Goal: Task Accomplishment & Management: Complete application form

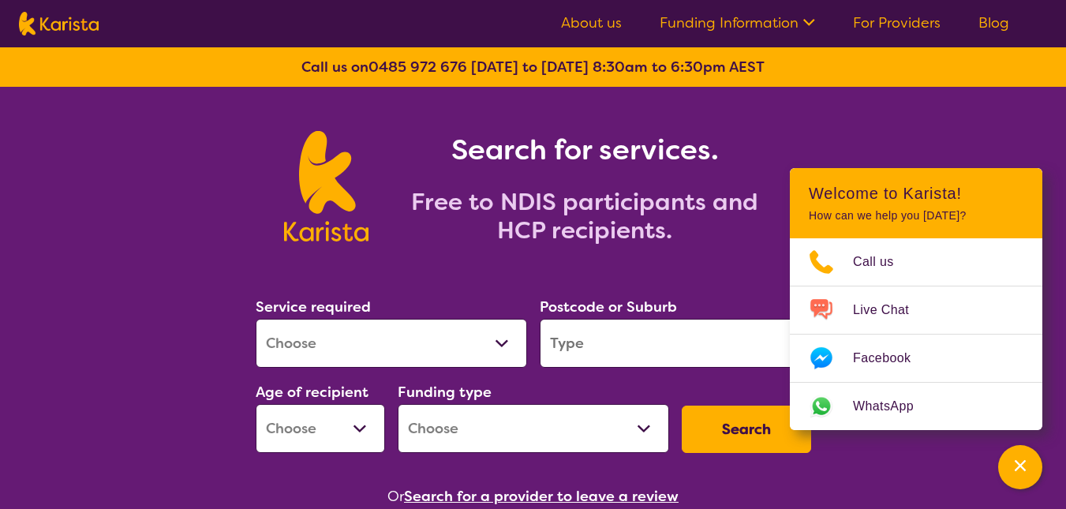
select select "Behaviour support"
click at [256, 319] on select "Allied Health Assistant Assessment ([MEDICAL_DATA] or [MEDICAL_DATA]) Behaviour…" at bounding box center [391, 343] width 271 height 49
select select "NDIS"
click at [594, 335] on input "search" at bounding box center [675, 343] width 271 height 49
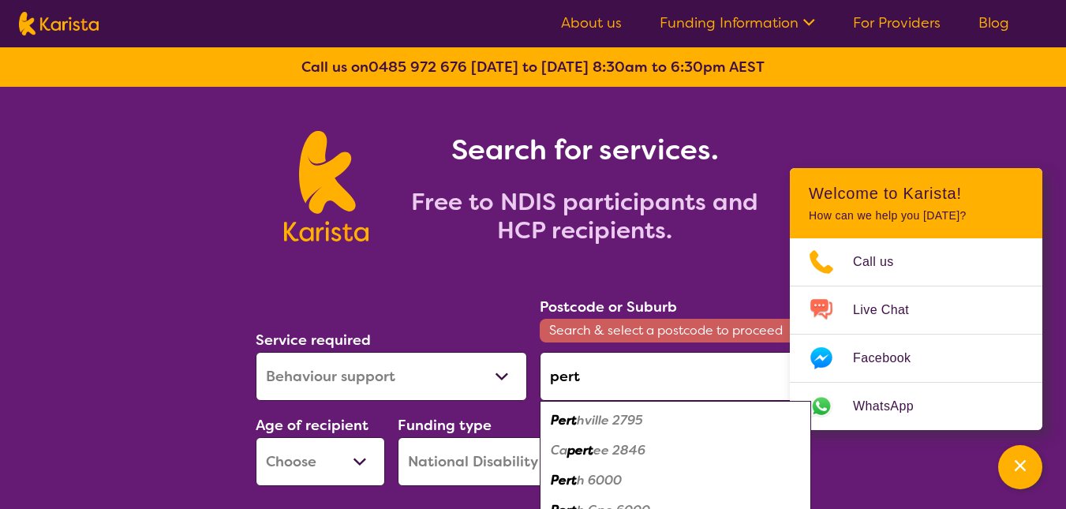
click at [598, 482] on em "h 6000" at bounding box center [599, 480] width 45 height 17
type input "6000"
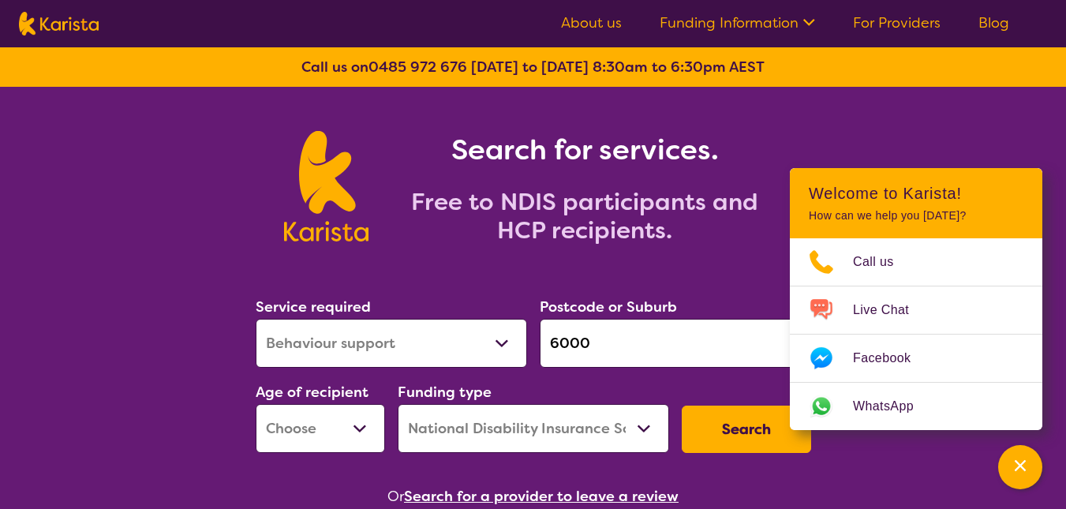
click at [363, 433] on select "Early Childhood - 0 to 9 Child - 10 to 11 Adolescent - 12 to 17 Adult - 18 to 6…" at bounding box center [320, 428] width 129 height 49
select select "EC"
click at [256, 404] on select "Early Childhood - 0 to 9 Child - 10 to 11 Adolescent - 12 to 17 Adult - 18 to 6…" at bounding box center [320, 428] width 129 height 49
click at [750, 428] on button "Search" at bounding box center [746, 429] width 129 height 47
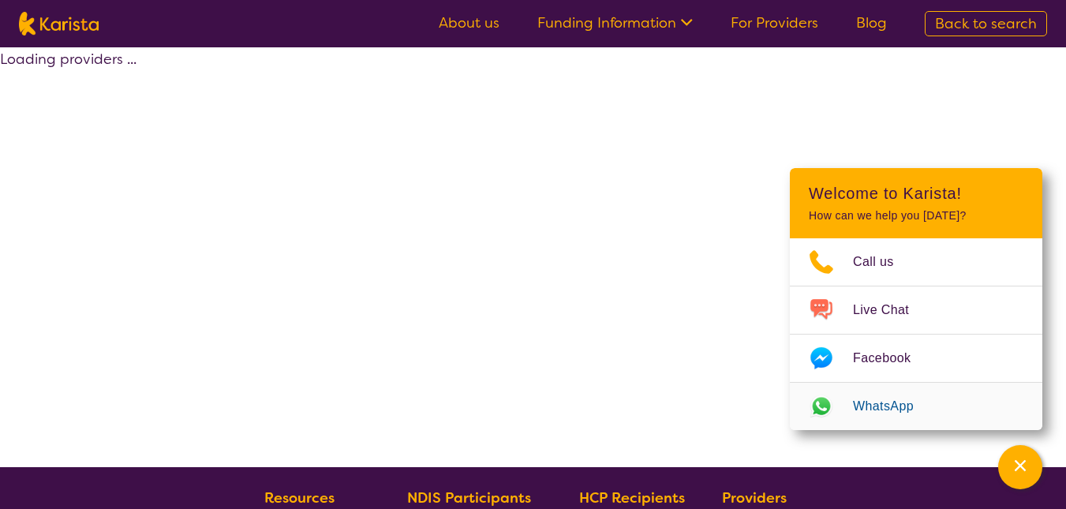
select select "by_score"
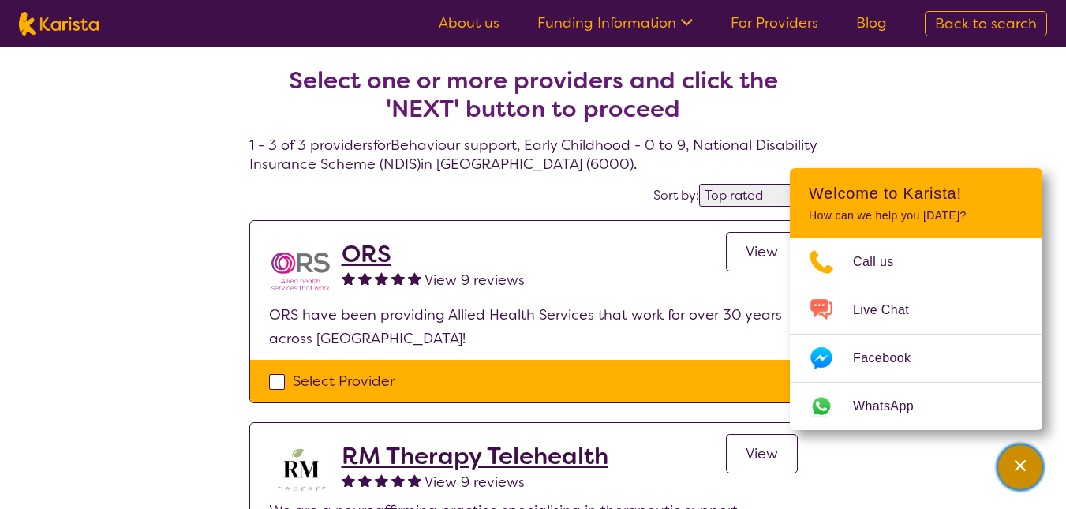
click at [1032, 465] on div "Channel Menu" at bounding box center [1020, 467] width 32 height 35
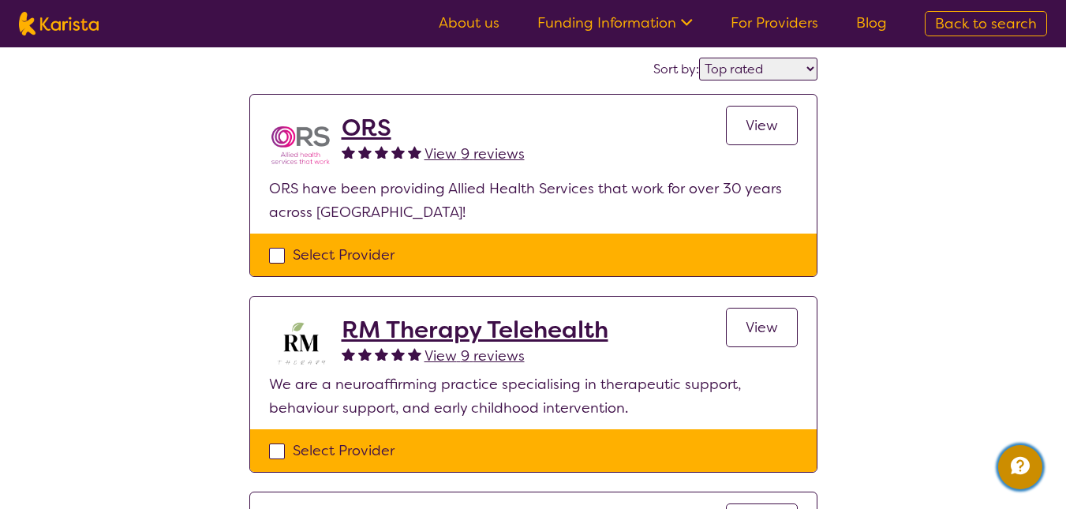
scroll to position [95, 0]
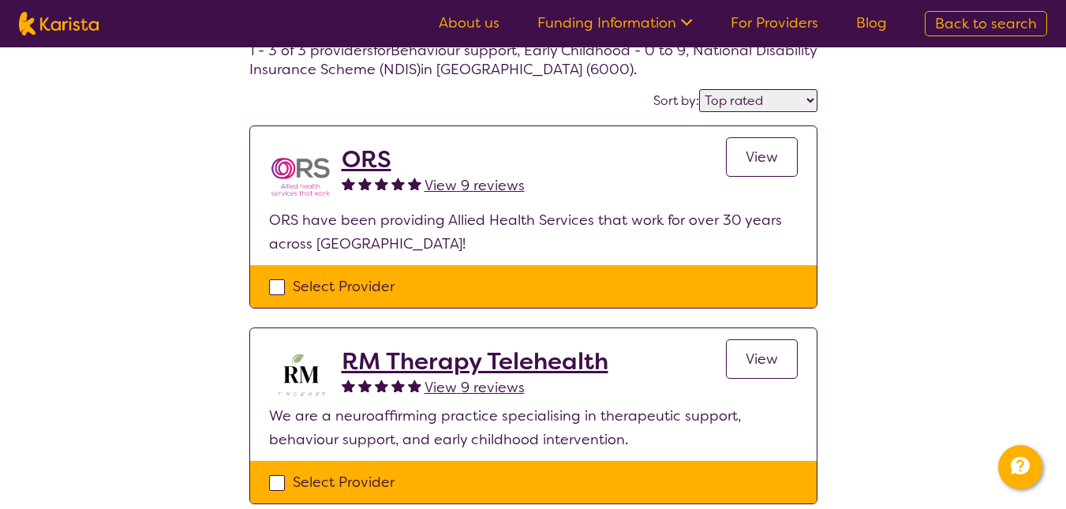
click at [765, 165] on span "View" at bounding box center [762, 157] width 32 height 19
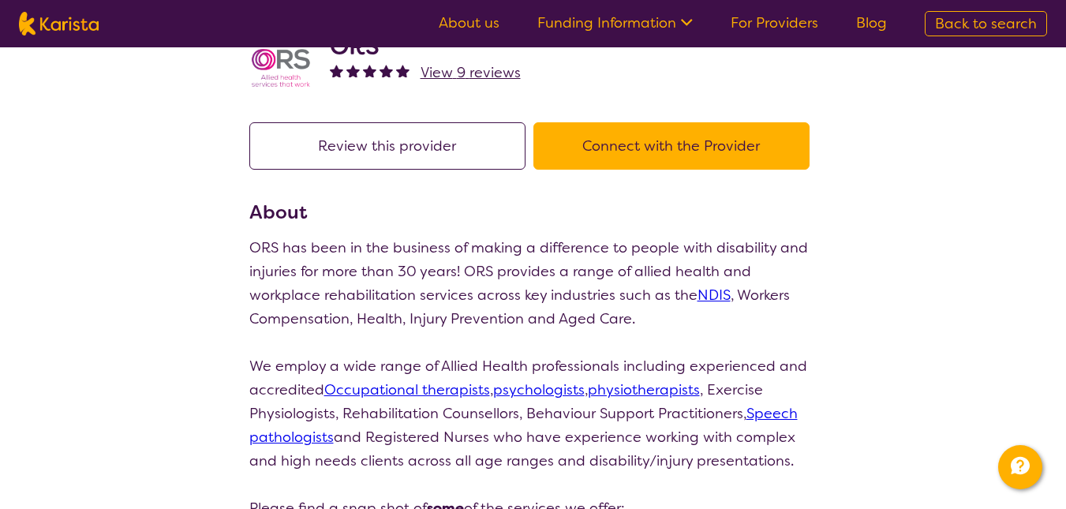
scroll to position [63, 0]
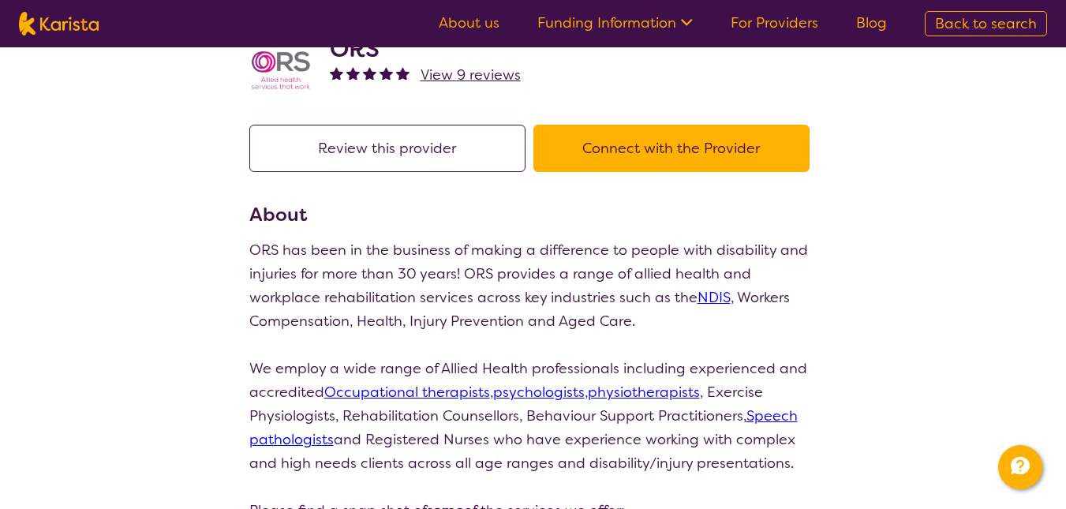
click at [765, 165] on button "Connect with the Provider" at bounding box center [671, 148] width 276 height 47
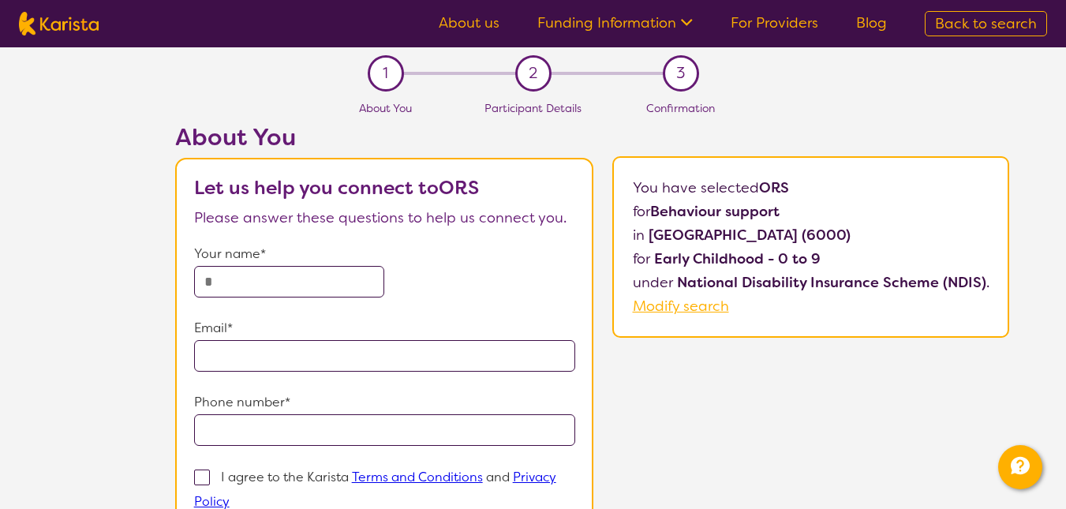
click at [217, 282] on input "text" at bounding box center [289, 282] width 191 height 32
type input "**********"
click at [202, 474] on span at bounding box center [202, 477] width 16 height 16
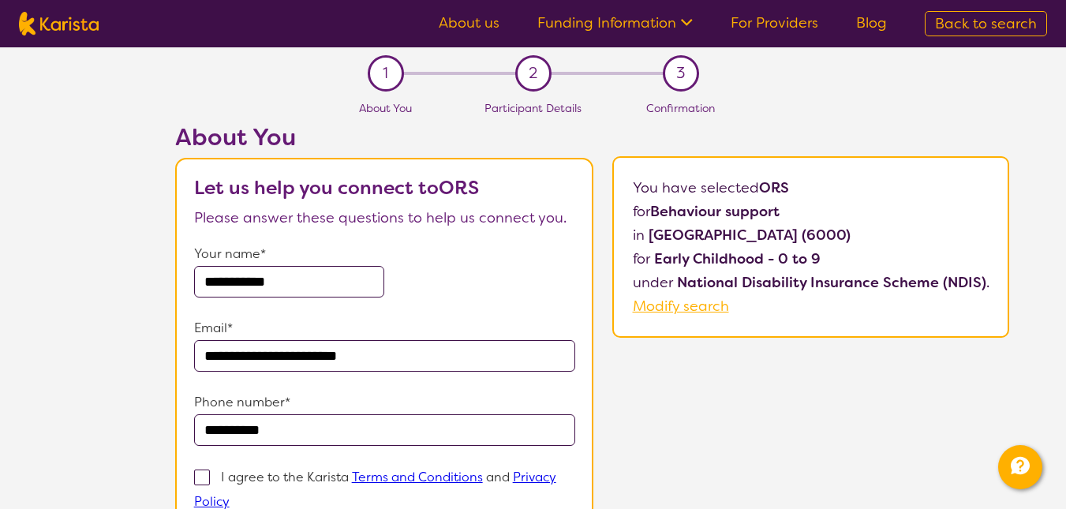
click at [230, 495] on input "I agree to the Karista Terms and Conditions and Privacy Policy" at bounding box center [235, 500] width 10 height 10
checkbox input "true"
click at [706, 424] on div "**********" at bounding box center [592, 388] width 948 height 530
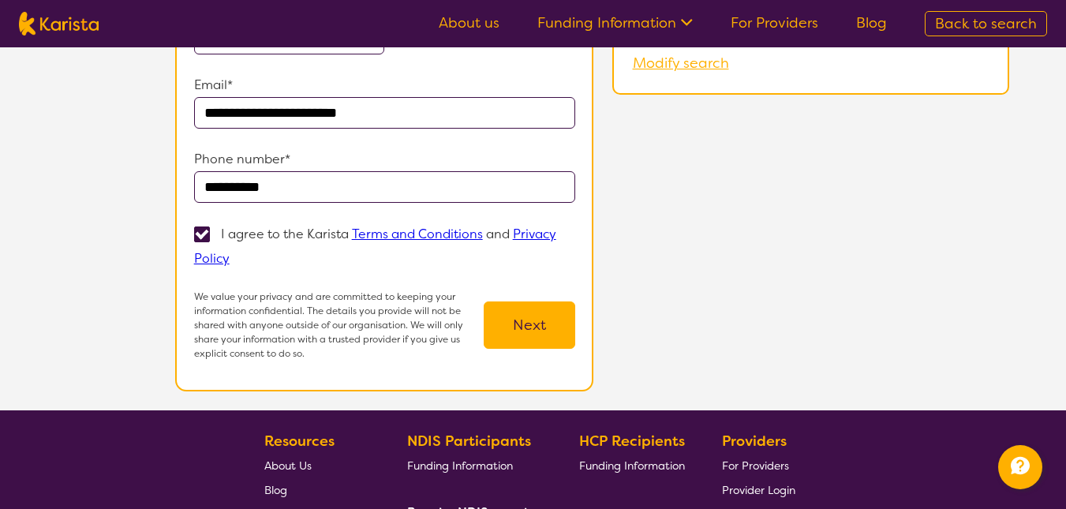
scroll to position [316, 0]
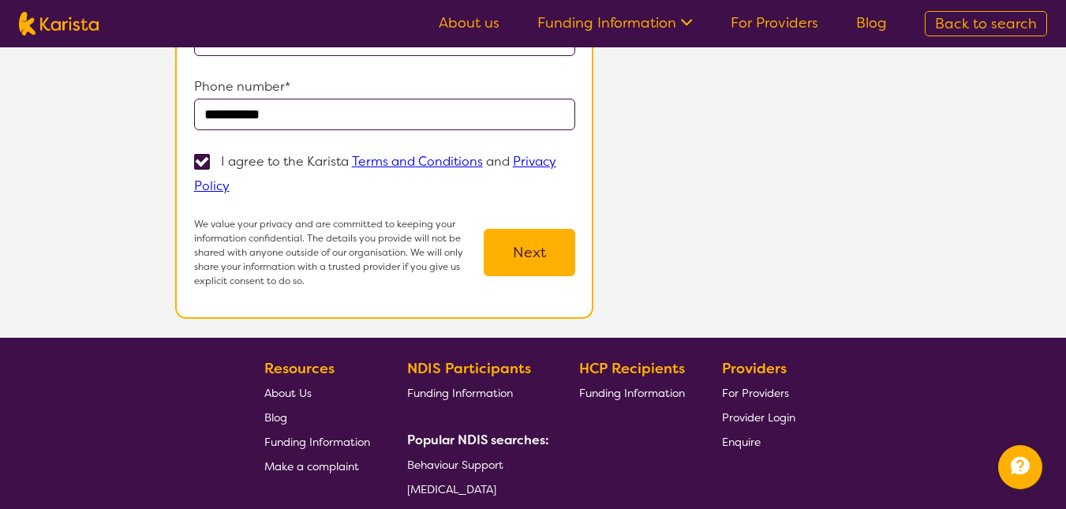
click at [522, 266] on button "Next" at bounding box center [530, 252] width 92 height 47
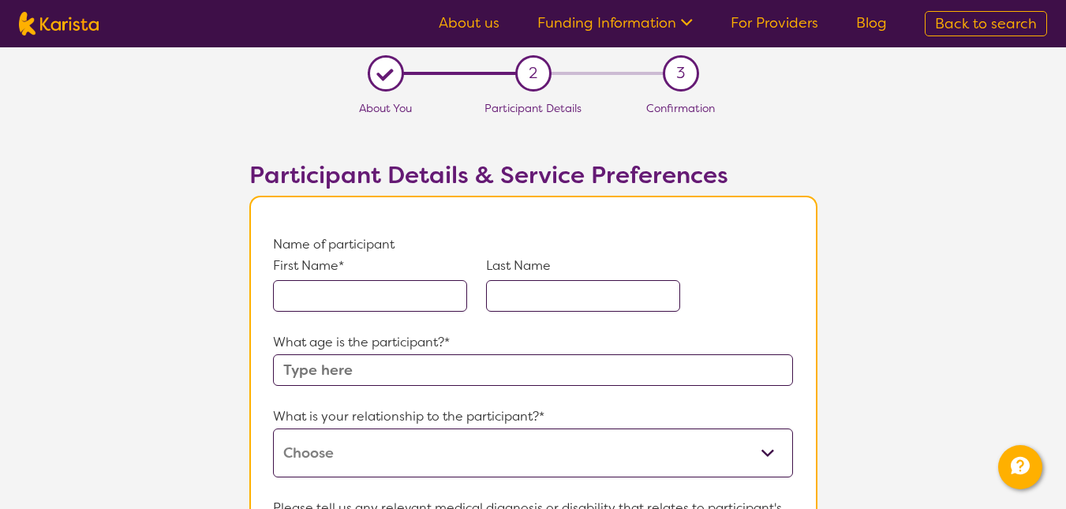
click at [383, 290] on input "text" at bounding box center [370, 296] width 194 height 32
type input "Bentley"
click at [563, 290] on input "text" at bounding box center [583, 296] width 194 height 32
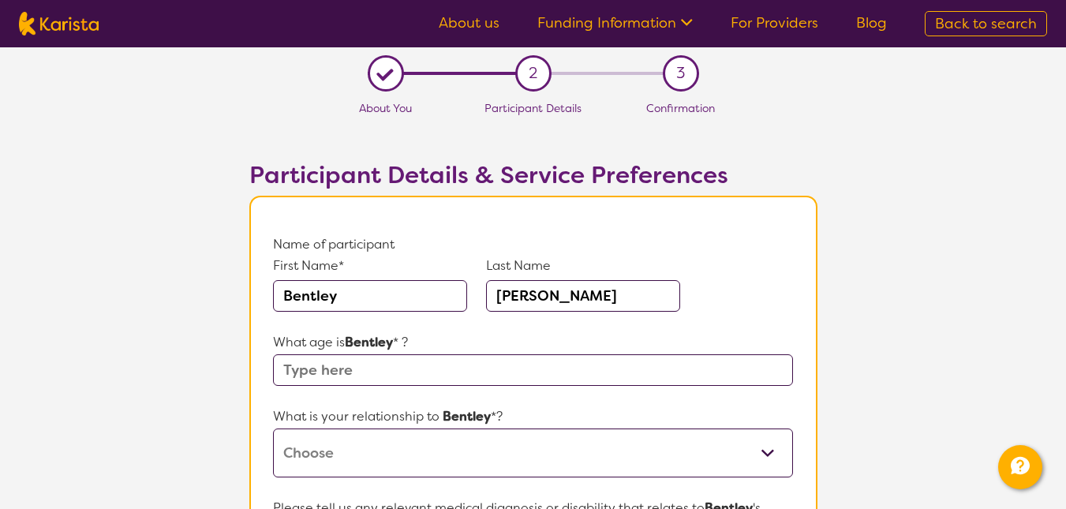
type input "[PERSON_NAME]"
click at [350, 377] on input "text" at bounding box center [532, 370] width 519 height 32
type input "7"
click at [312, 464] on select "This request is for myself I am their parent I am their child I am their spouse…" at bounding box center [532, 452] width 519 height 49
select select "I am their parent"
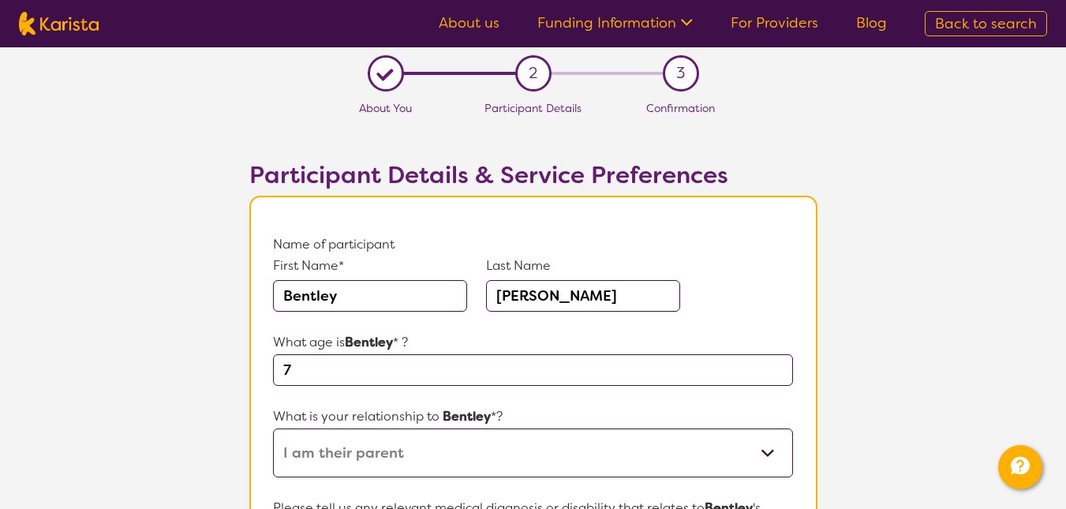
click at [273, 428] on select "This request is for myself I am their parent I am their child I am their spouse…" at bounding box center [532, 452] width 519 height 49
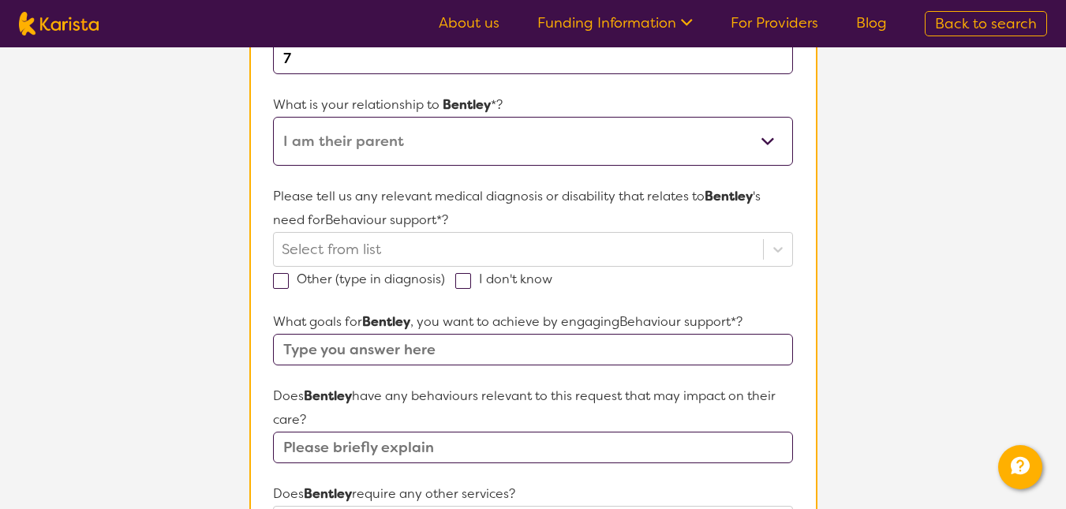
scroll to position [316, 0]
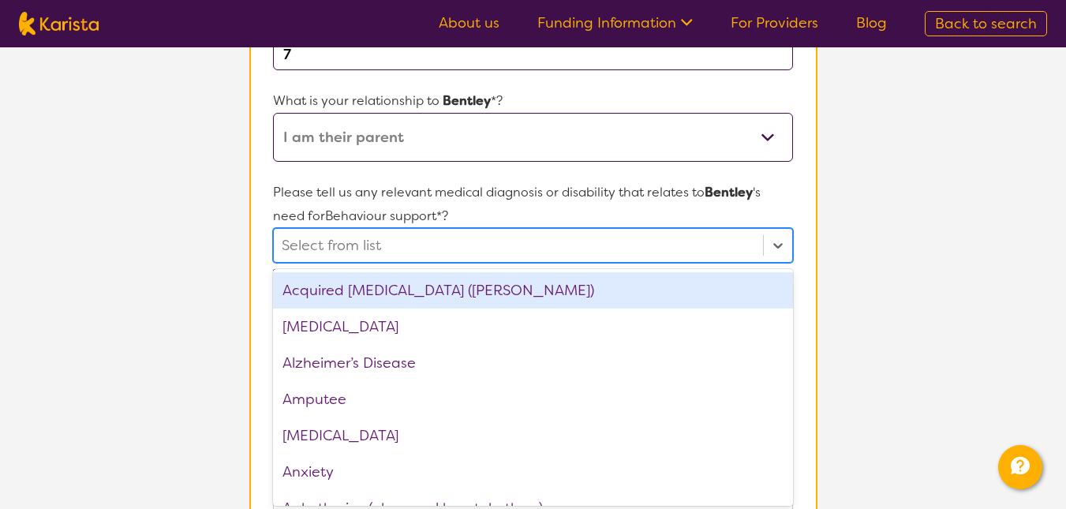
click at [759, 250] on div "Select from list" at bounding box center [518, 245] width 488 height 33
type input "au"
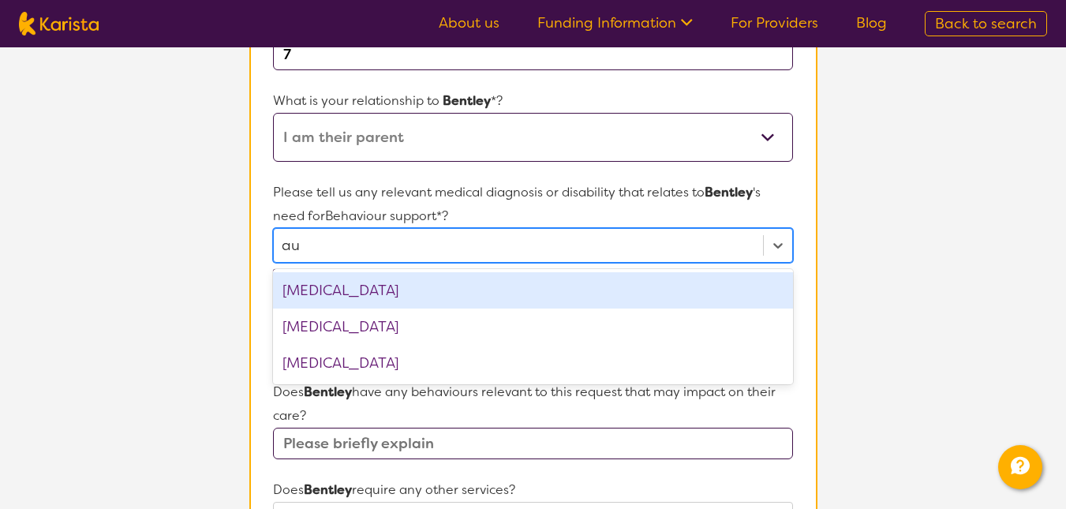
click at [519, 286] on div "[MEDICAL_DATA]" at bounding box center [532, 290] width 519 height 36
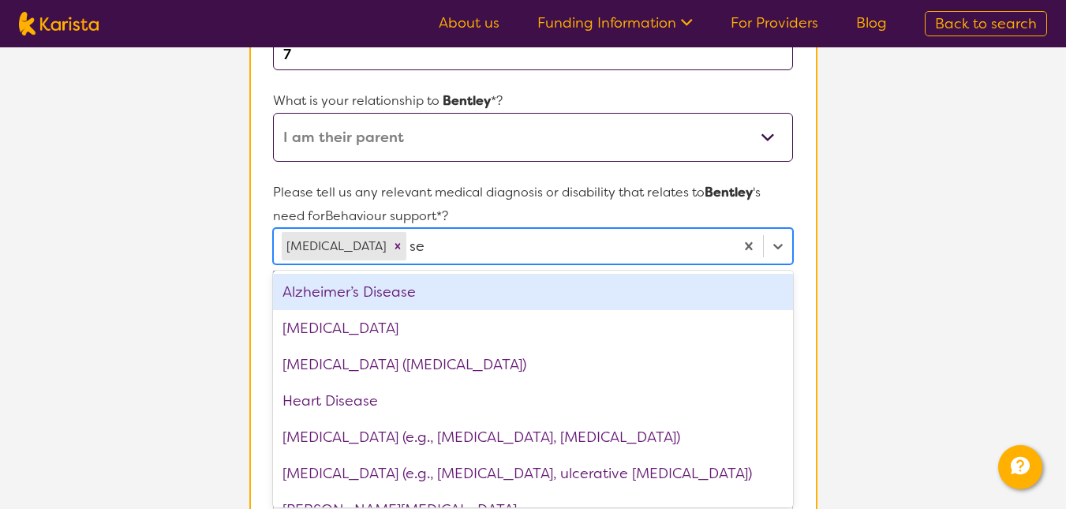
type input "s"
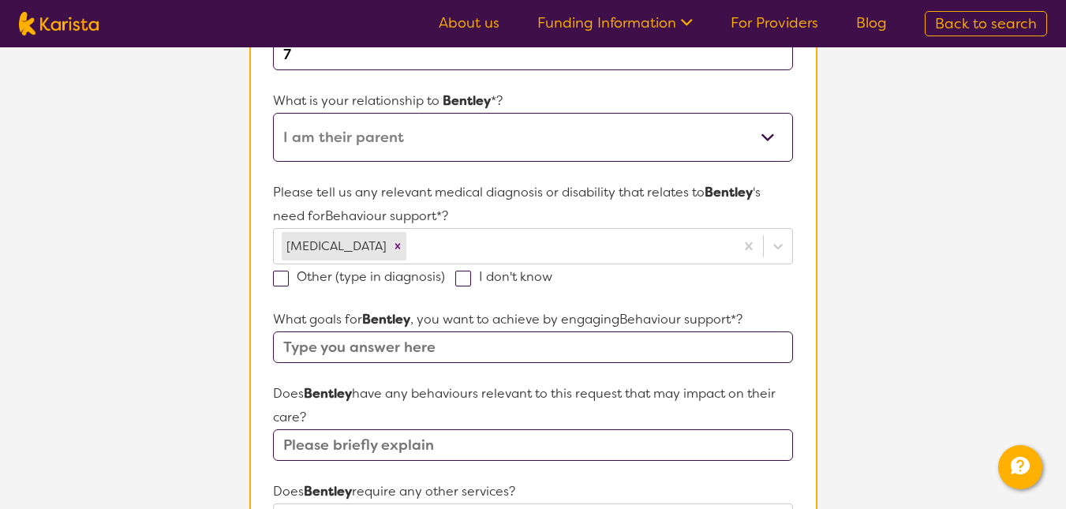
click at [965, 312] on section "L About You 2 Participant Details 3 Confirmation Participant Details & Service …" at bounding box center [533, 428] width 1066 height 1393
click at [590, 350] on input "text" at bounding box center [532, 347] width 519 height 32
type input "Be able to spend full days at school"
click at [481, 439] on input "text" at bounding box center [532, 445] width 519 height 32
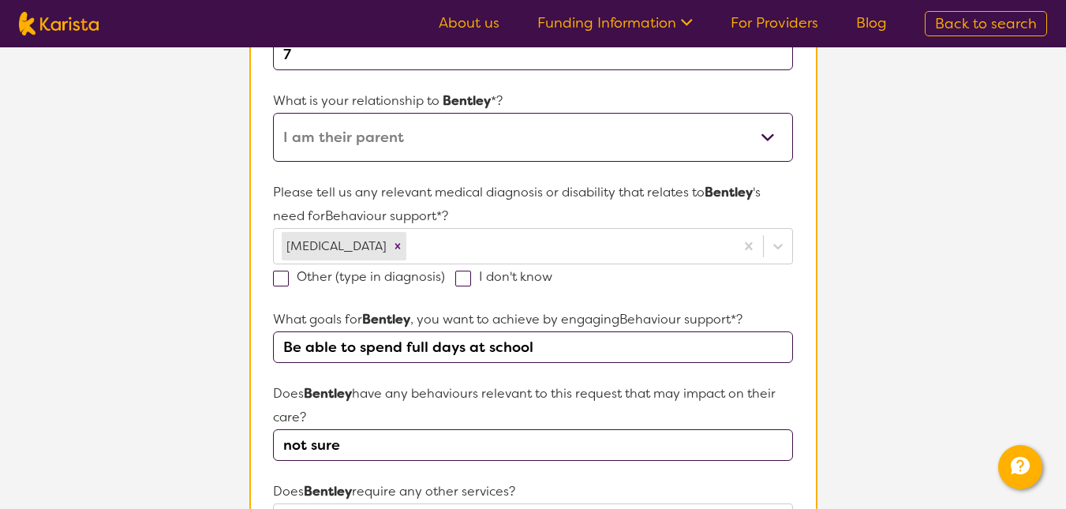
type input "not sure"
click at [591, 480] on p "Does Bentley require any other services?" at bounding box center [532, 492] width 519 height 24
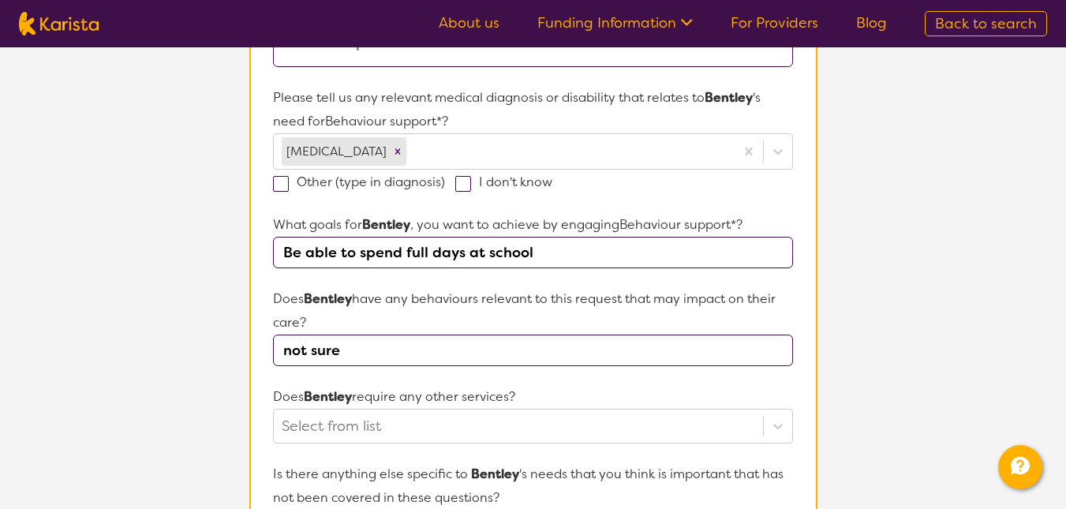
scroll to position [442, 0]
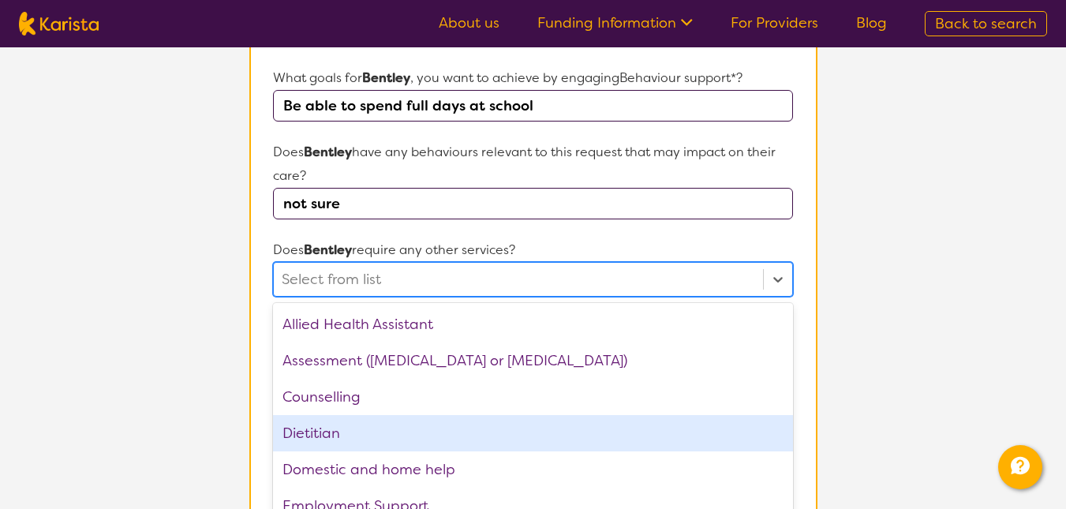
click at [485, 297] on div "option Dietitian focused, 4 of 21. 21 results available. Use Up and Down to cho…" at bounding box center [532, 279] width 519 height 35
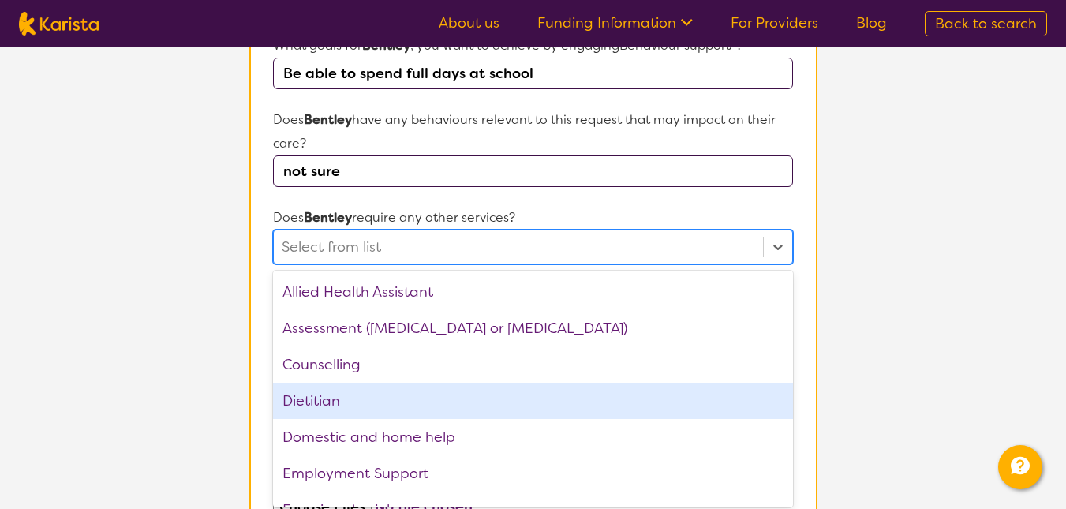
scroll to position [594, 0]
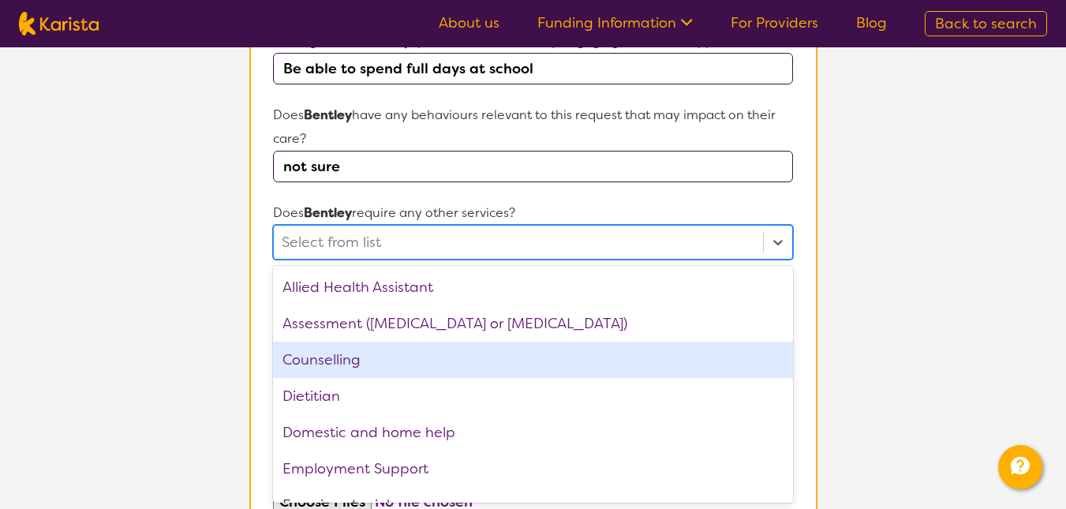
click at [475, 361] on div "Counselling" at bounding box center [532, 360] width 519 height 36
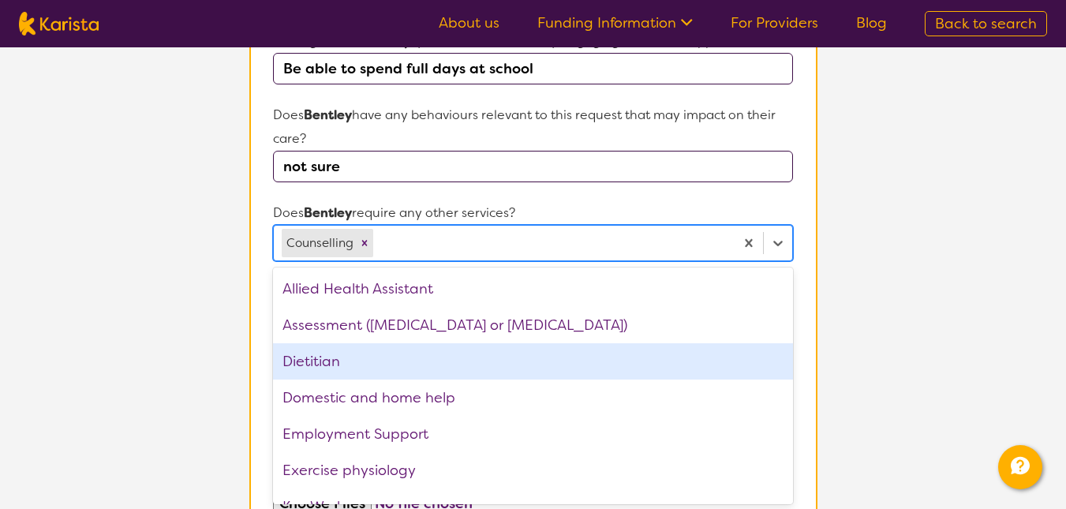
click at [475, 361] on div "Dietitian" at bounding box center [532, 361] width 519 height 36
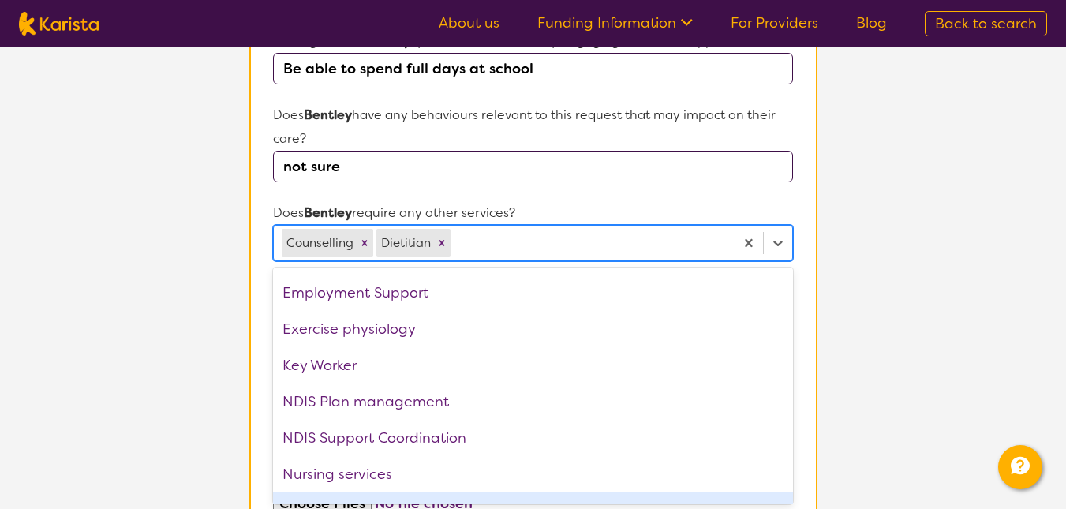
scroll to position [141, 0]
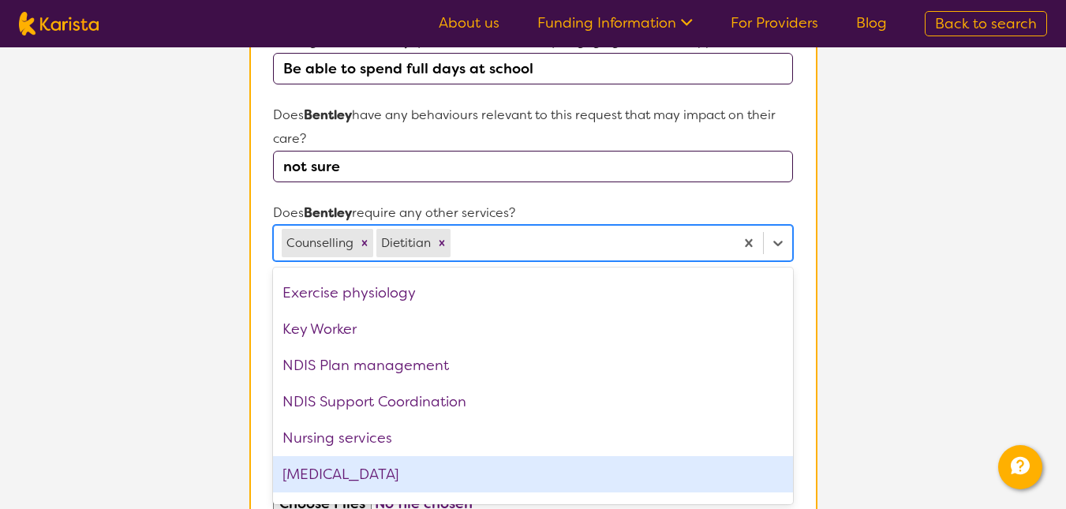
click at [452, 469] on div "[MEDICAL_DATA]" at bounding box center [532, 474] width 519 height 36
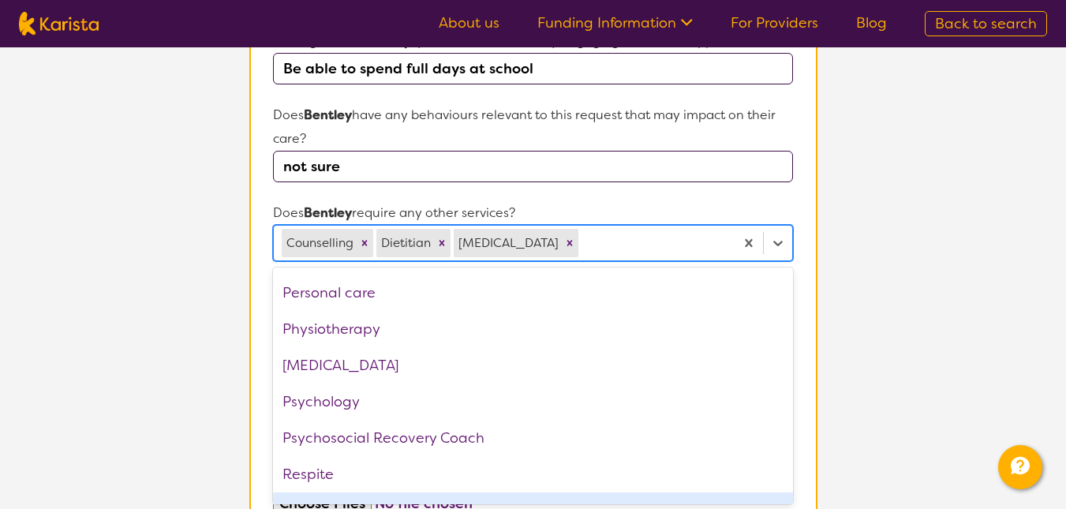
scroll to position [359, 0]
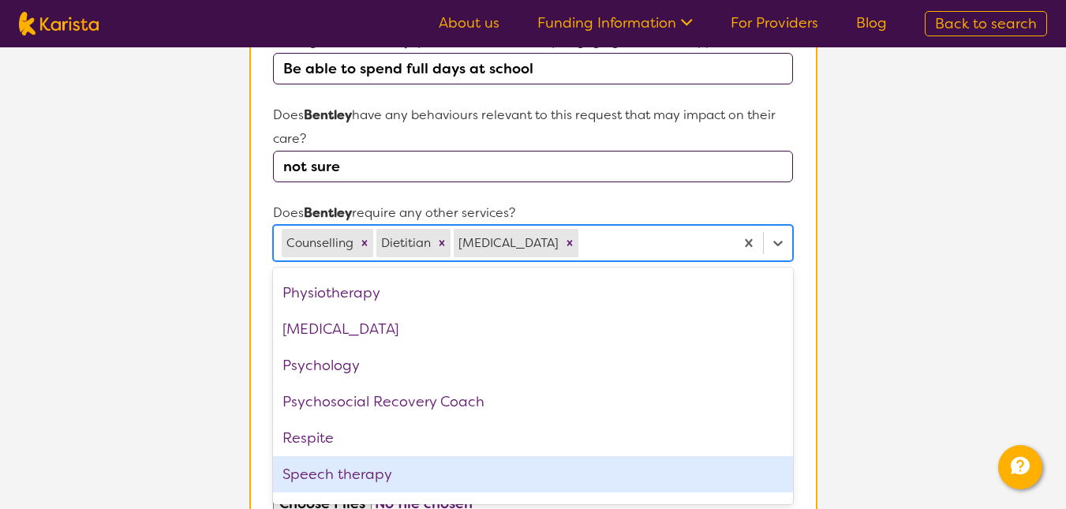
click at [452, 469] on div "Speech therapy" at bounding box center [532, 474] width 519 height 36
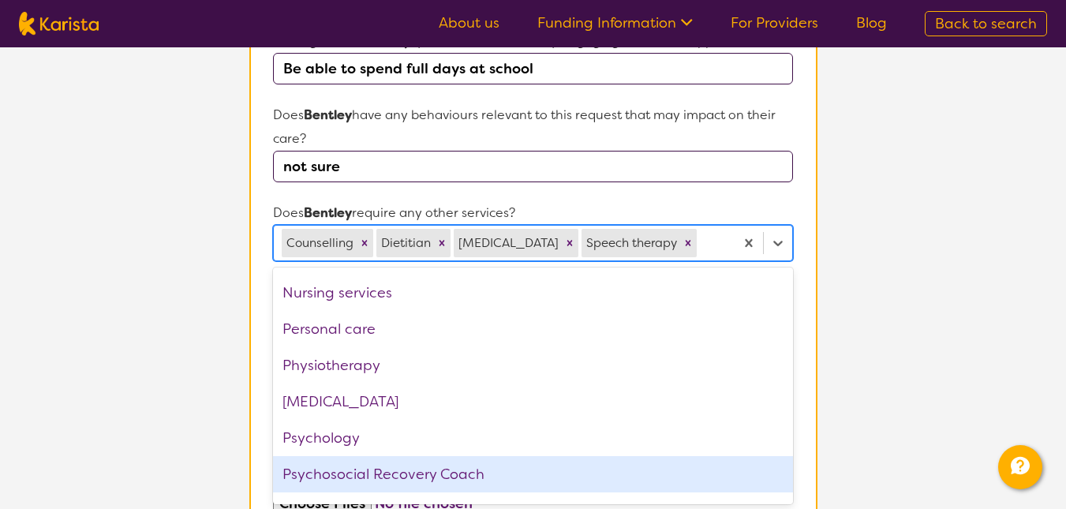
scroll to position [323, 0]
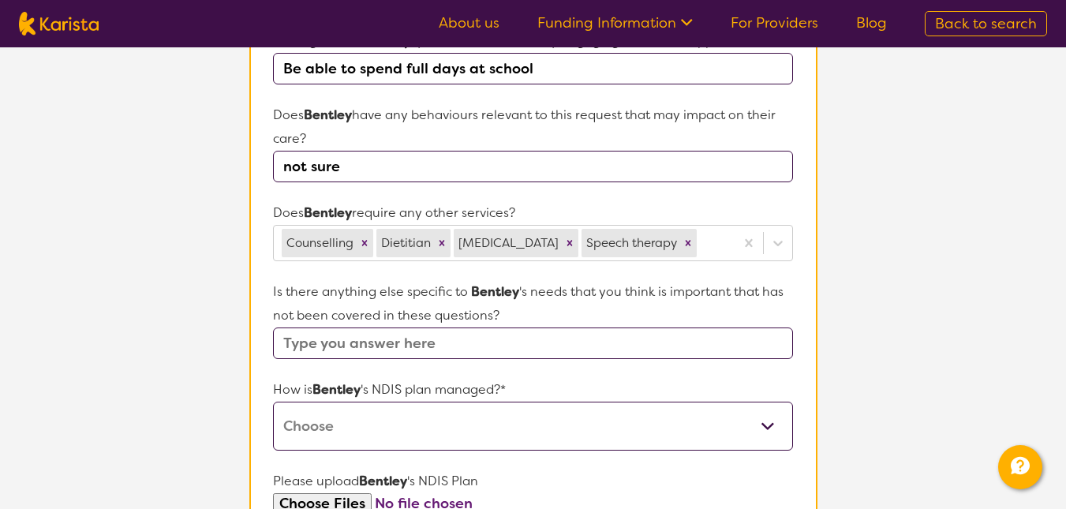
click at [899, 375] on section "L About You 2 Participant Details 3 Confirmation Participant Details & Service …" at bounding box center [533, 150] width 1066 height 1394
click at [775, 450] on select "Self-managed NDIS plan Managed by a registered plan management provider (not th…" at bounding box center [532, 426] width 519 height 49
select select "Plan Managed"
click at [273, 431] on select "Self-managed NDIS plan Managed by a registered plan management provider (not th…" at bounding box center [532, 426] width 519 height 49
click at [564, 359] on input "text" at bounding box center [532, 343] width 519 height 32
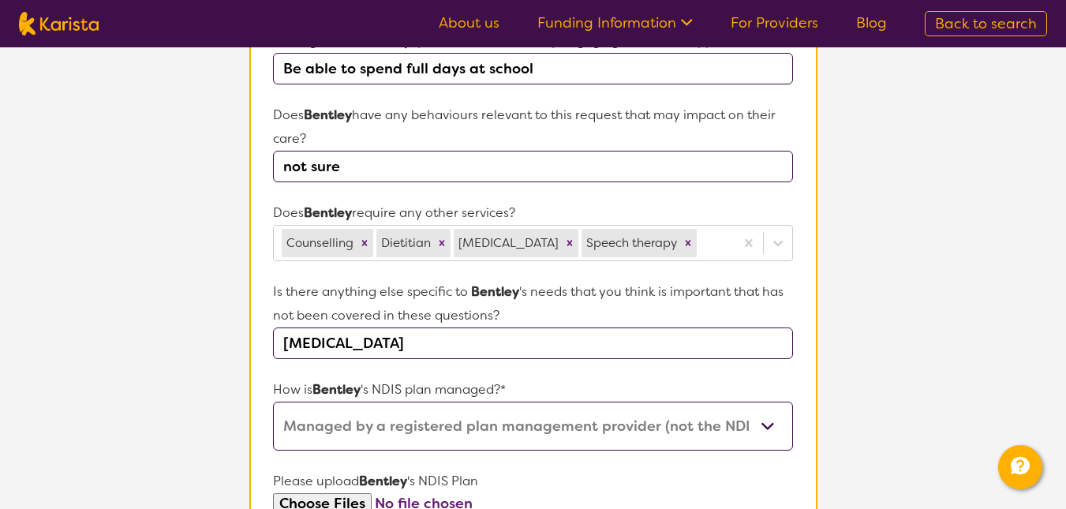
type input "[MEDICAL_DATA]"
click at [981, 340] on section "L About You 2 Participant Details 3 Confirmation Participant Details & Service …" at bounding box center [533, 150] width 1066 height 1394
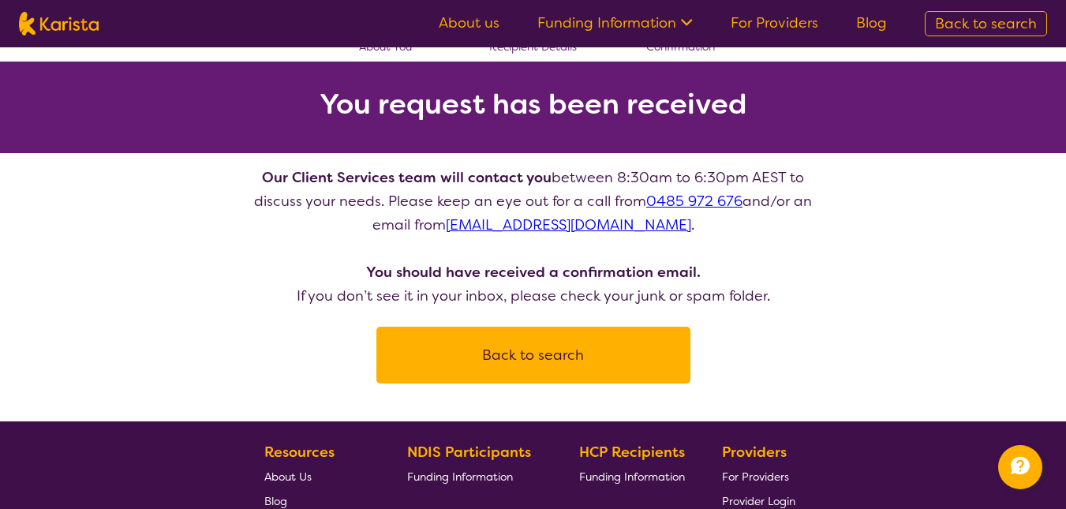
scroll to position [63, 0]
